Goal: Use online tool/utility: Utilize a website feature to perform a specific function

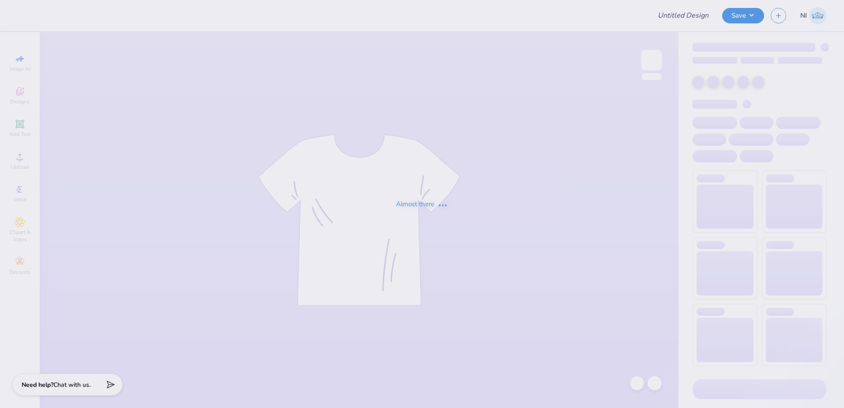
type input "G85 Hoodie"
type input "Phi Kappa Theta Sports"
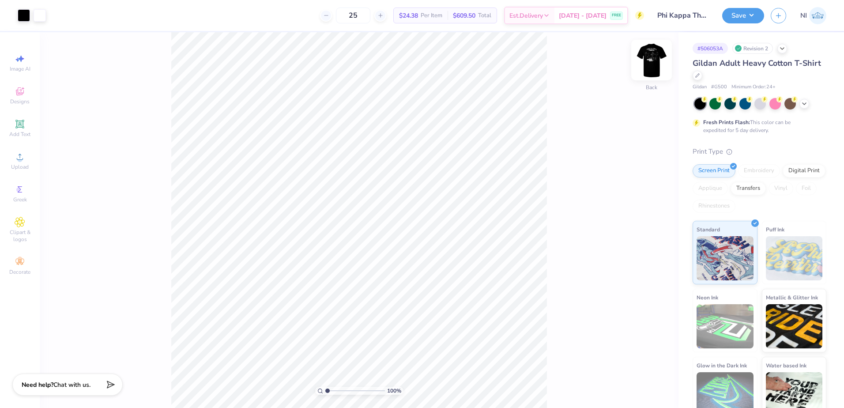
click at [652, 57] on img at bounding box center [651, 59] width 35 height 35
click at [27, 15] on div at bounding box center [24, 14] width 12 height 12
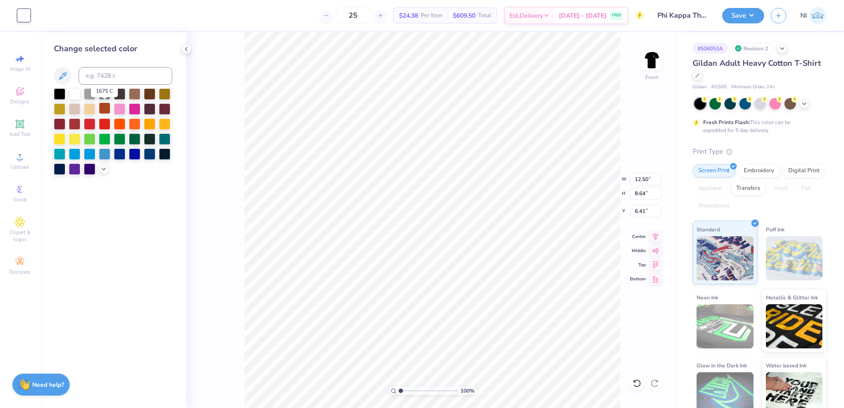
click at [108, 109] on div at bounding box center [104, 107] width 11 height 11
drag, startPoint x: 60, startPoint y: 125, endPoint x: 180, endPoint y: 158, distance: 124.2
click at [60, 124] on div at bounding box center [59, 123] width 11 height 11
drag, startPoint x: 212, startPoint y: 210, endPoint x: 235, endPoint y: 223, distance: 26.3
click at [212, 210] on div "100 % Front W 12.50 12.50 " H 8.64 8.64 " Y 6.41 6.41 " Center Middle Top Bottom" at bounding box center [432, 220] width 492 height 376
